Goal: Check status: Check status

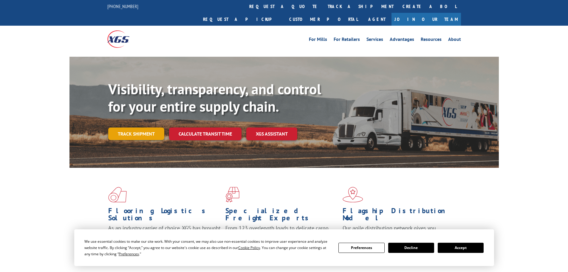
click at [146, 127] on link "Track shipment" at bounding box center [136, 133] width 56 height 13
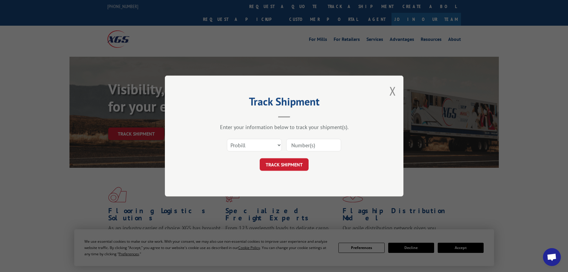
click at [295, 145] on input at bounding box center [313, 145] width 55 height 13
click at [246, 146] on select "Select category... Probill BOL PO" at bounding box center [254, 145] width 55 height 13
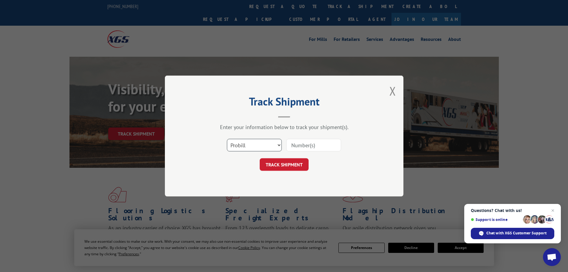
select select "bol"
click at [227, 139] on select "Select category... Probill BOL PO" at bounding box center [254, 145] width 55 height 13
click at [310, 153] on div "Select category... Probill BOL PO" at bounding box center [284, 145] width 179 height 20
click at [310, 148] on input at bounding box center [313, 145] width 55 height 13
click at [311, 145] on input at bounding box center [313, 145] width 55 height 13
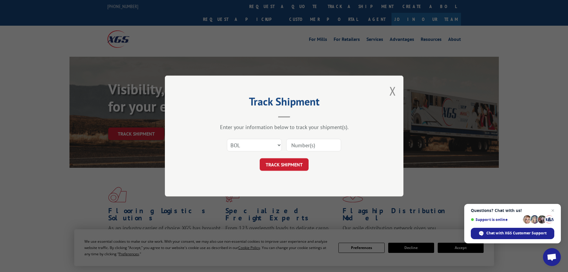
paste input "436970"
type input "436970"
click at [294, 166] on button "TRACK SHIPMENT" at bounding box center [284, 164] width 49 height 13
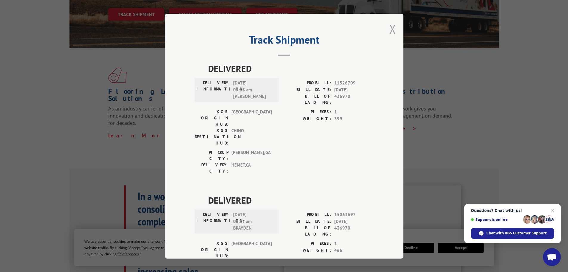
click at [391, 28] on button "Close modal" at bounding box center [392, 29] width 7 height 16
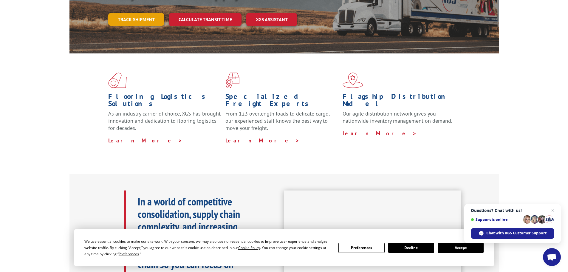
click at [136, 13] on link "Track shipment" at bounding box center [136, 19] width 56 height 13
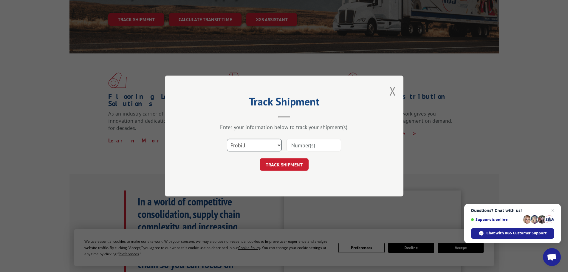
click at [276, 144] on select "Select category... Probill BOL PO" at bounding box center [254, 145] width 55 height 13
click at [227, 139] on select "Select category... Probill BOL PO" at bounding box center [254, 145] width 55 height 13
click at [302, 147] on input at bounding box center [313, 145] width 55 height 13
drag, startPoint x: 239, startPoint y: 151, endPoint x: 244, endPoint y: 148, distance: 5.4
click at [239, 151] on select "Select category... Probill BOL PO" at bounding box center [254, 145] width 55 height 13
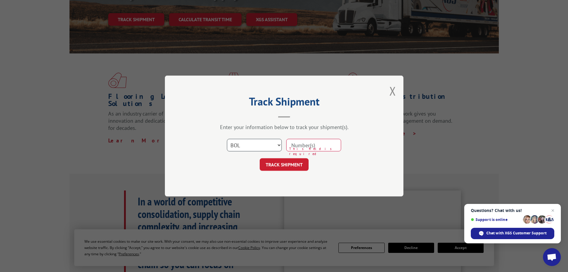
select select "po"
click at [227, 139] on select "Select category... Probill BOL PO" at bounding box center [254, 145] width 55 height 13
click at [312, 146] on input at bounding box center [313, 145] width 55 height 13
paste input "11490059"
type input "11490059"
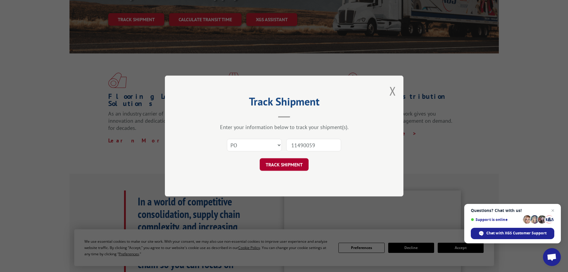
click at [289, 170] on button "TRACK SHIPMENT" at bounding box center [284, 164] width 49 height 13
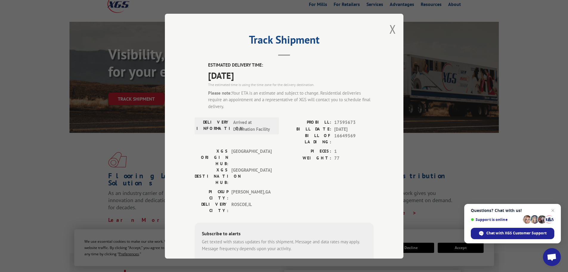
scroll to position [25, 0]
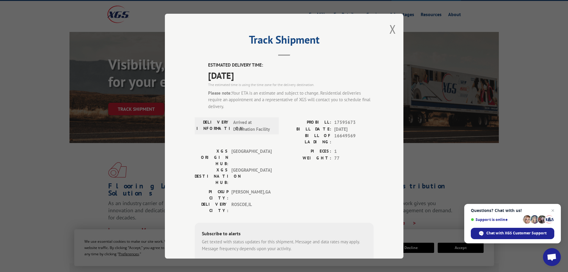
click at [386, 28] on div "Track Shipment ESTIMATED DELIVERY TIME: [DATE] The estimated time is using the …" at bounding box center [284, 136] width 239 height 244
click at [389, 28] on button "Close modal" at bounding box center [392, 29] width 7 height 16
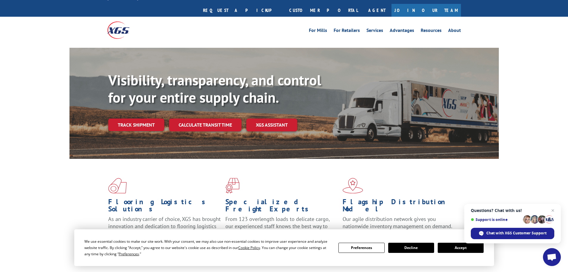
scroll to position [0, 0]
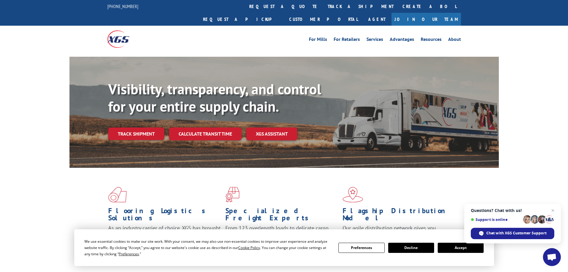
drag, startPoint x: 304, startPoint y: 0, endPoint x: 59, endPoint y: 61, distance: 252.3
click at [59, 61] on div "Visibility, transparency, and control for your entire supply chain. Track shipm…" at bounding box center [284, 118] width 568 height 123
drag, startPoint x: 17, startPoint y: 0, endPoint x: 11, endPoint y: 48, distance: 47.8
click at [11, 57] on div "Visibility, transparency, and control for your entire supply chain. Track shipm…" at bounding box center [284, 118] width 568 height 123
drag, startPoint x: 220, startPoint y: 3, endPoint x: 59, endPoint y: 62, distance: 171.3
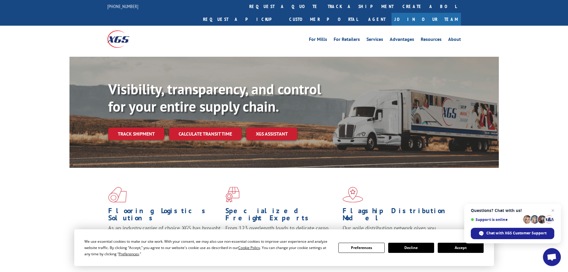
click at [59, 62] on div "Visibility, transparency, and control for your entire supply chain. Track shipm…" at bounding box center [284, 118] width 568 height 123
